Goal: Information Seeking & Learning: Understand process/instructions

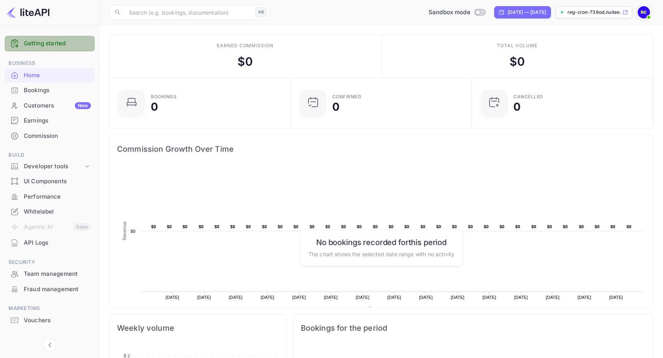
click at [50, 42] on link "Getting started" at bounding box center [57, 43] width 67 height 9
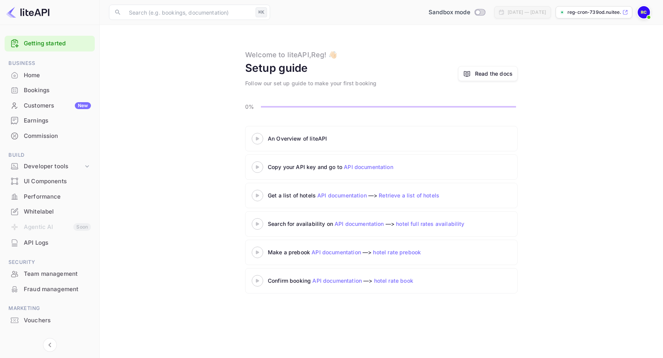
scroll to position [12, 0]
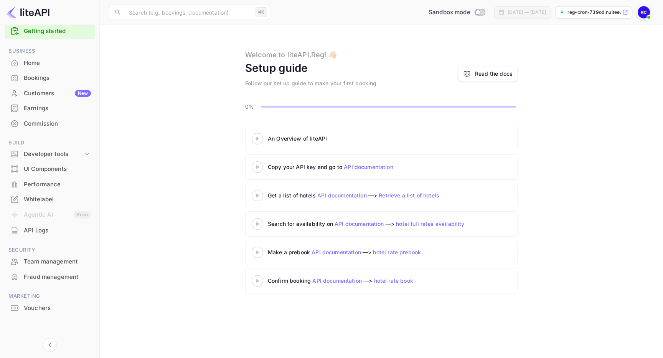
click at [264, 141] on div at bounding box center [257, 139] width 27 height 10
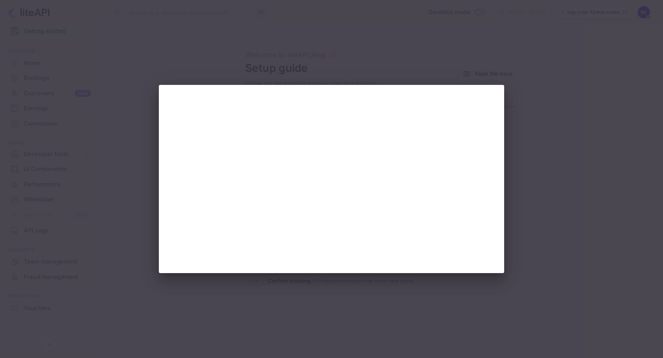
click at [567, 129] on div at bounding box center [331, 179] width 663 height 358
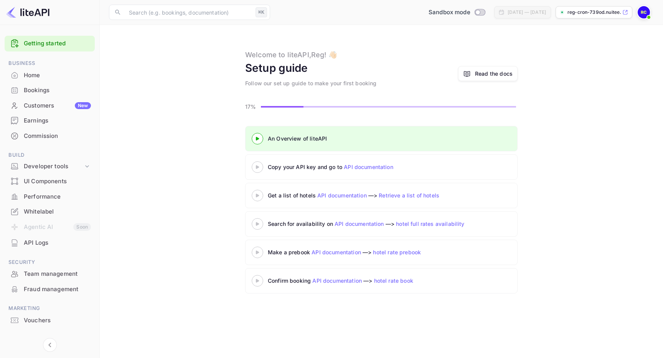
click at [301, 195] on div "Get a list of hotels API documentation —> Retrieve a list of hotels" at bounding box center [364, 195] width 192 height 8
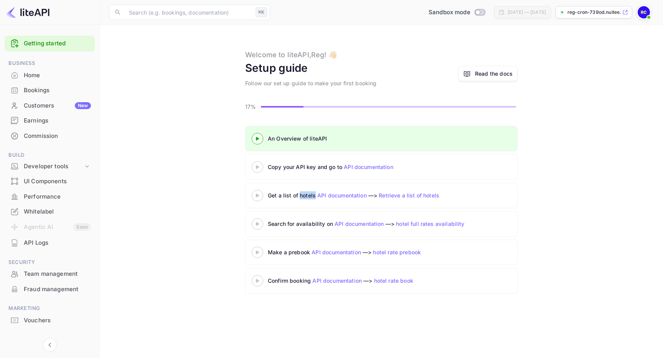
click at [301, 195] on div "Get a list of hotels API documentation —> Retrieve a list of hotels" at bounding box center [364, 195] width 192 height 8
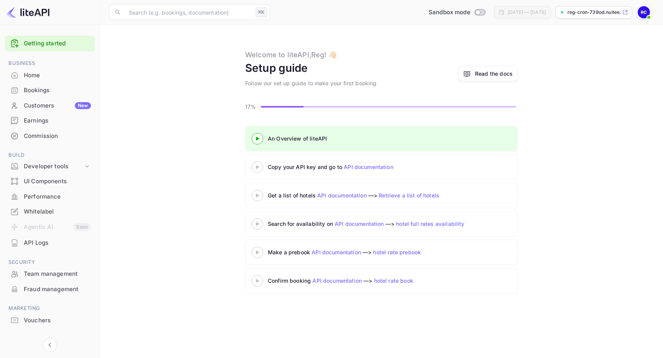
click at [160, 187] on div "An Overview of liteAPI Copy your API key and go to API documentation Get a list…" at bounding box center [381, 211] width 545 height 170
click at [42, 74] on div "Home" at bounding box center [57, 75] width 67 height 9
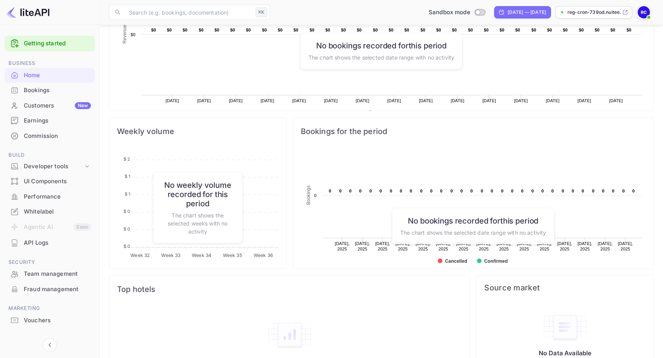
scroll to position [229, 0]
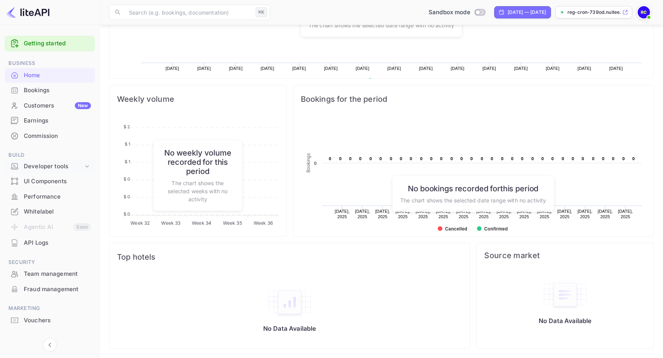
click at [70, 166] on div "Developer tools" at bounding box center [54, 166] width 60 height 9
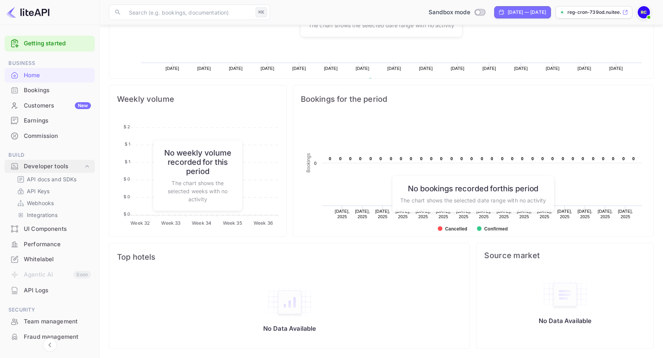
click at [70, 166] on div "Developer tools" at bounding box center [54, 166] width 60 height 9
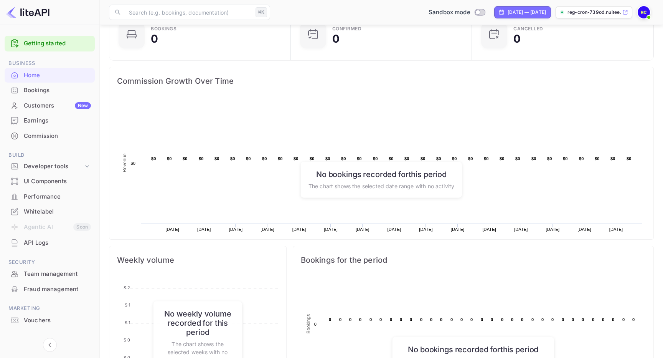
scroll to position [55, 0]
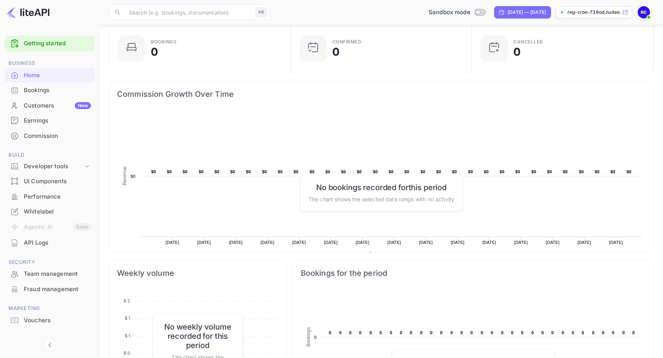
click at [596, 10] on p "reg-cron-739od.nuitee...." at bounding box center [594, 12] width 53 height 7
click at [55, 162] on div "Developer tools" at bounding box center [54, 166] width 60 height 9
